Goal: Navigation & Orientation: Find specific page/section

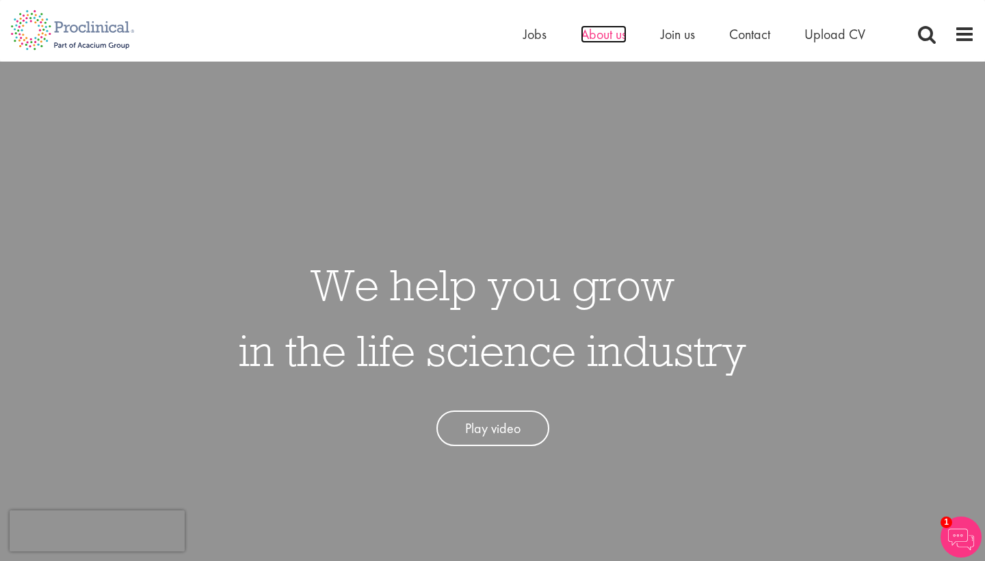
click at [598, 40] on span "About us" at bounding box center [604, 34] width 46 height 18
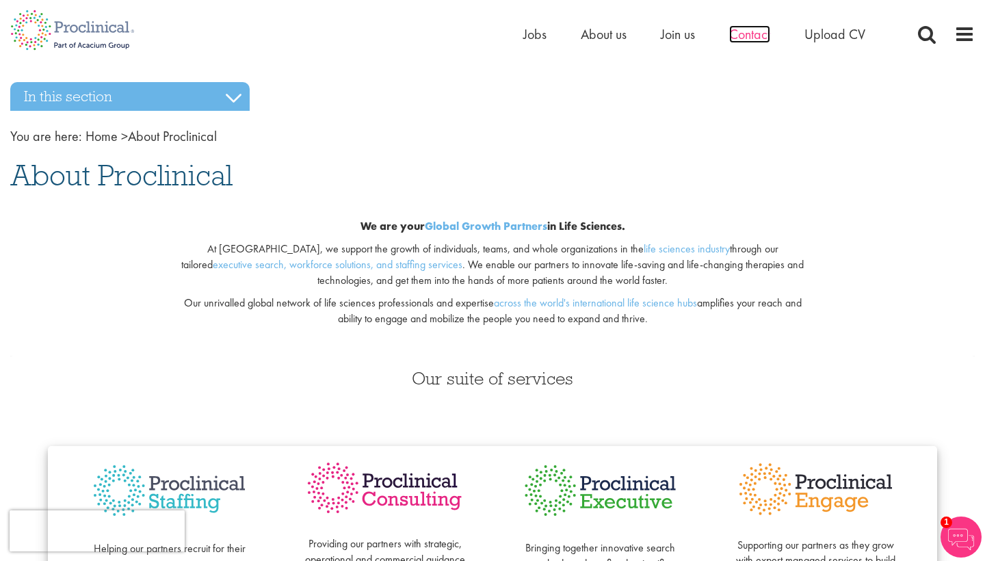
click at [749, 31] on span "Contact" at bounding box center [749, 34] width 41 height 18
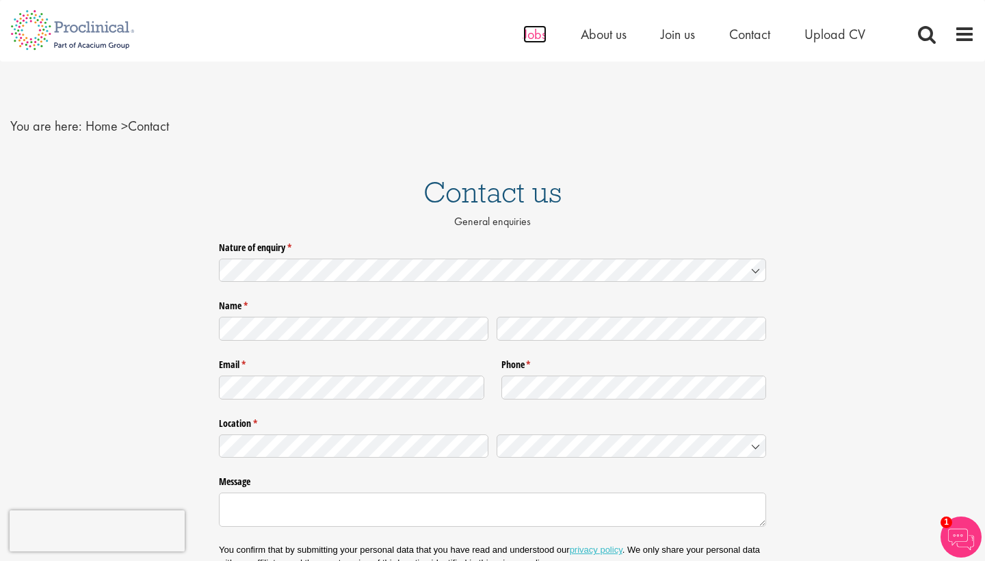
click at [533, 40] on span "Jobs" at bounding box center [535, 34] width 23 height 18
